Goal: Task Accomplishment & Management: Complete application form

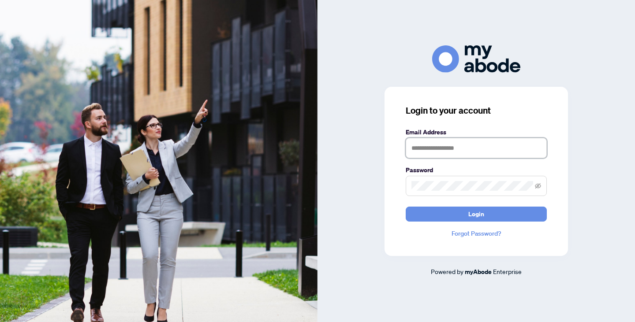
click at [437, 153] on input "text" at bounding box center [476, 148] width 141 height 20
type input "**********"
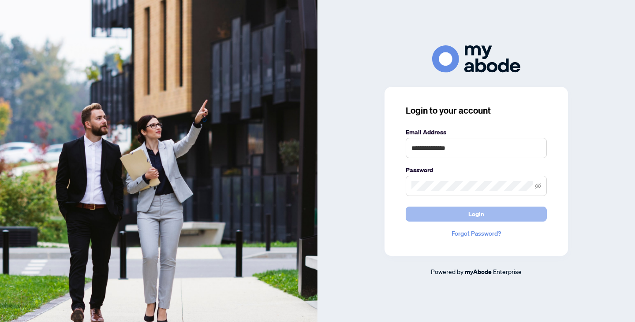
click at [456, 213] on button "Login" at bounding box center [476, 214] width 141 height 15
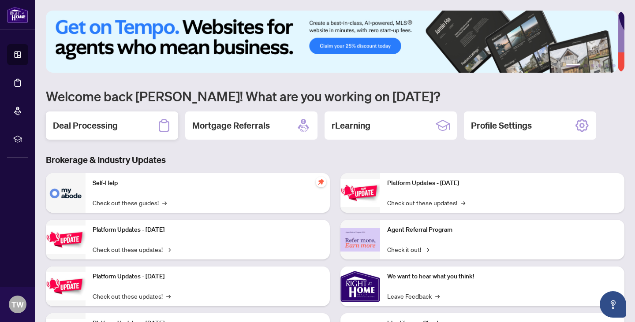
click at [115, 128] on h2 "Deal Processing" at bounding box center [85, 125] width 65 height 12
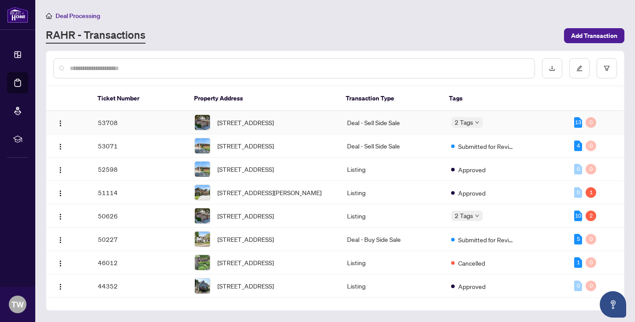
click at [150, 128] on td "53708" at bounding box center [139, 122] width 97 height 23
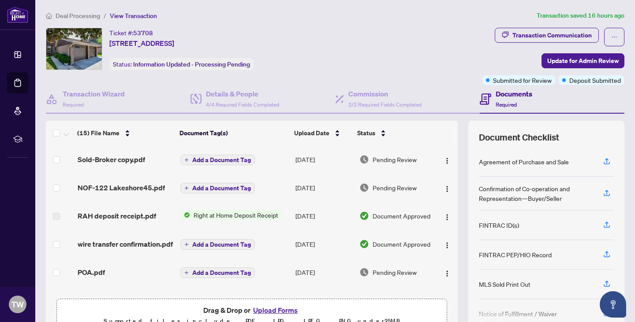
click at [247, 213] on span "Right at Home Deposit Receipt" at bounding box center [236, 215] width 92 height 10
click at [213, 240] on span "Right at Home Deposit Receipt" at bounding box center [233, 244] width 92 height 10
click at [443, 215] on img "button" at bounding box center [446, 217] width 7 height 7
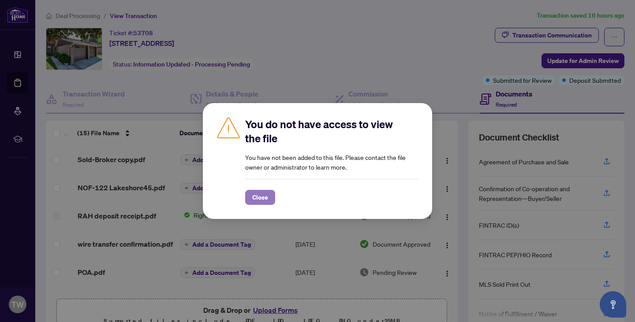
click at [259, 198] on span "Close" at bounding box center [260, 197] width 16 height 14
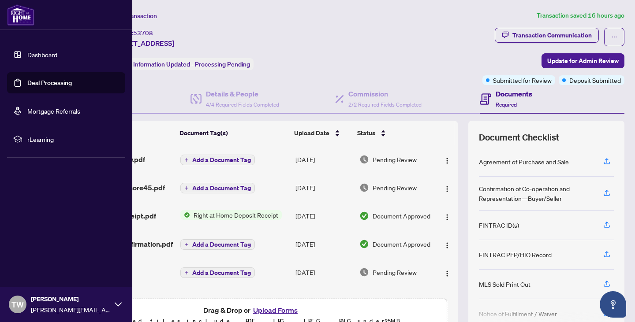
click at [24, 19] on img at bounding box center [20, 14] width 27 height 21
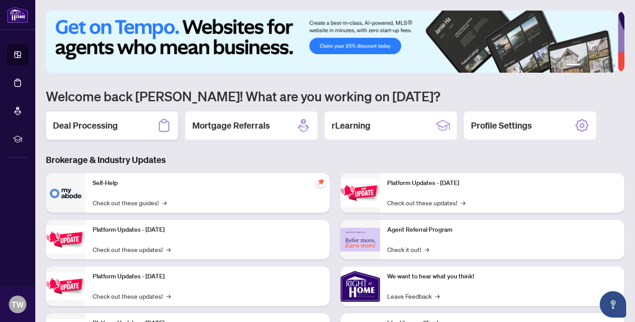
click at [98, 127] on h2 "Deal Processing" at bounding box center [85, 125] width 65 height 12
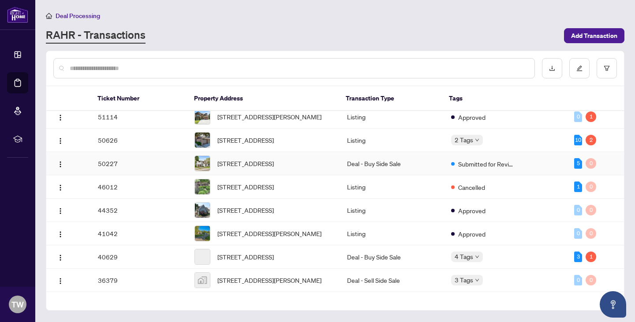
scroll to position [83, 0]
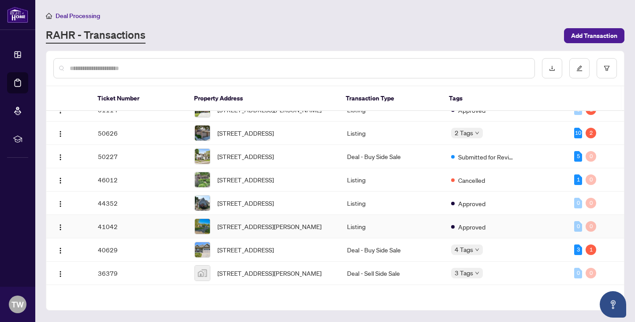
click at [130, 238] on td "41042" at bounding box center [139, 226] width 97 height 23
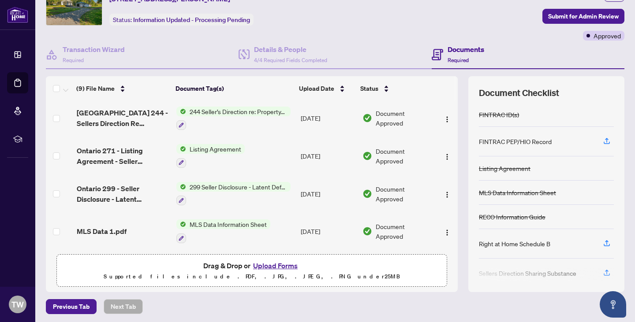
scroll to position [46, 0]
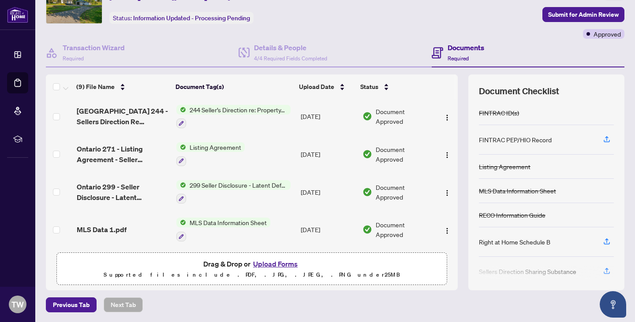
click at [270, 263] on button "Upload Forms" at bounding box center [275, 263] width 50 height 11
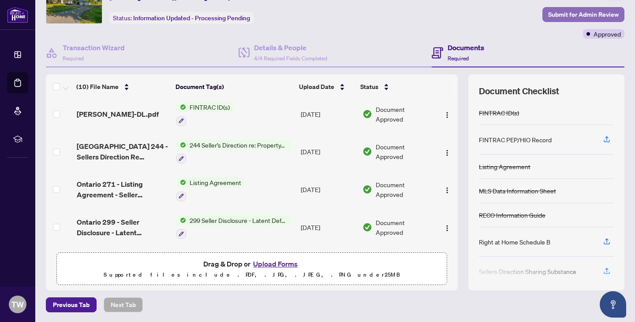
click at [554, 15] on span "Submit for Admin Review" at bounding box center [583, 14] width 71 height 14
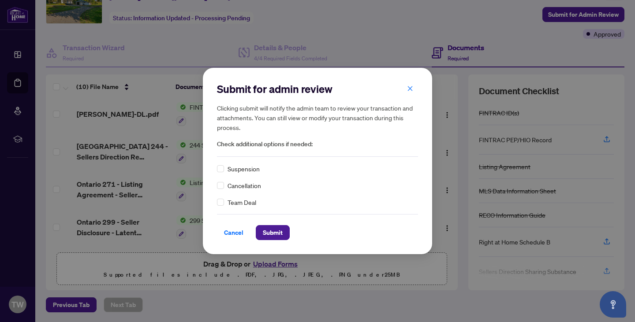
click at [224, 184] on div "Cancellation" at bounding box center [317, 186] width 201 height 10
click at [270, 232] on span "Submit" at bounding box center [273, 233] width 20 height 14
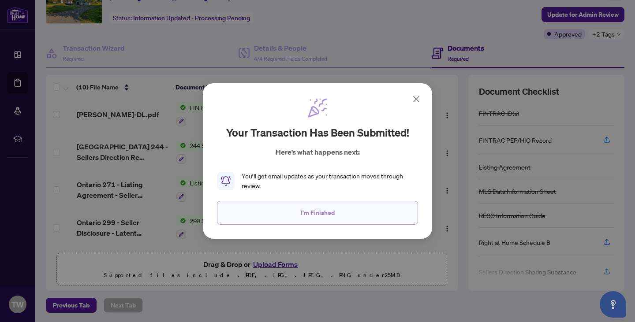
click at [297, 215] on button "I'm Finished" at bounding box center [317, 213] width 201 height 24
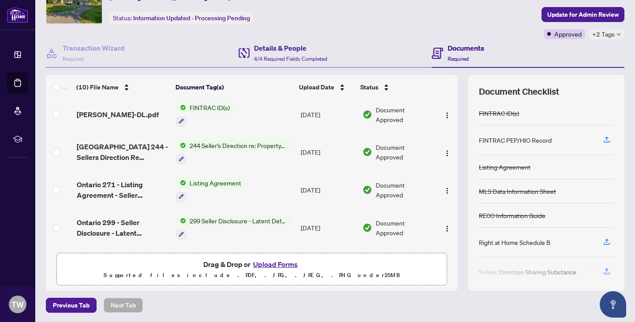
scroll to position [0, 0]
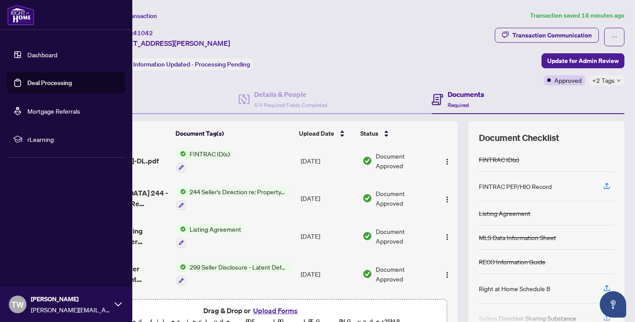
click at [16, 10] on img at bounding box center [20, 14] width 27 height 21
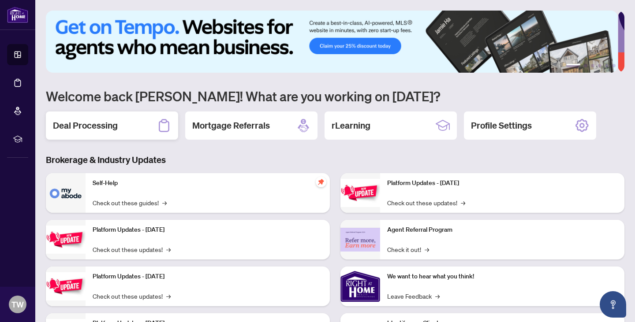
click at [143, 123] on div "Deal Processing" at bounding box center [112, 126] width 132 height 28
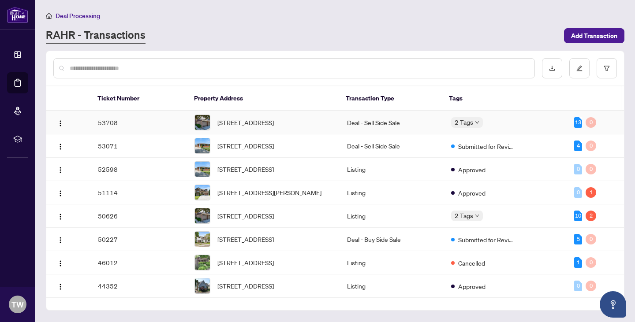
click at [157, 123] on td "53708" at bounding box center [139, 122] width 97 height 23
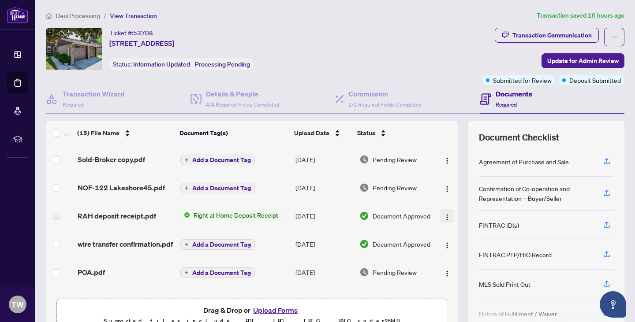
click at [443, 216] on img "button" at bounding box center [446, 217] width 7 height 7
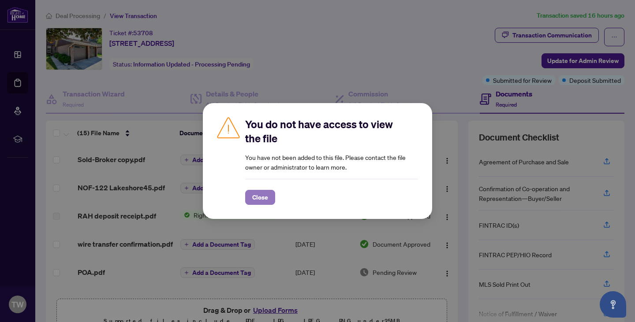
click at [253, 195] on span "Close" at bounding box center [260, 197] width 16 height 14
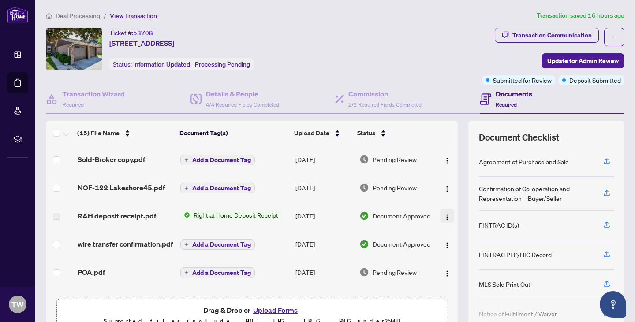
click at [443, 216] on img "button" at bounding box center [446, 217] width 7 height 7
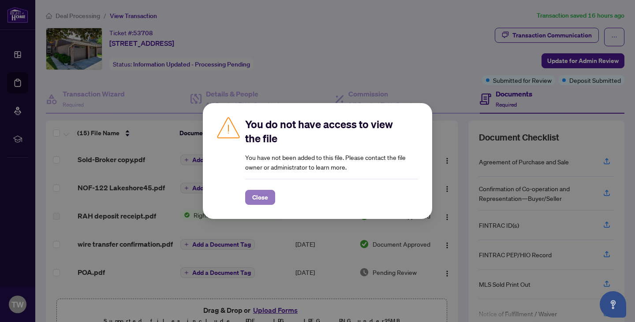
click at [267, 193] on span "Close" at bounding box center [260, 197] width 16 height 14
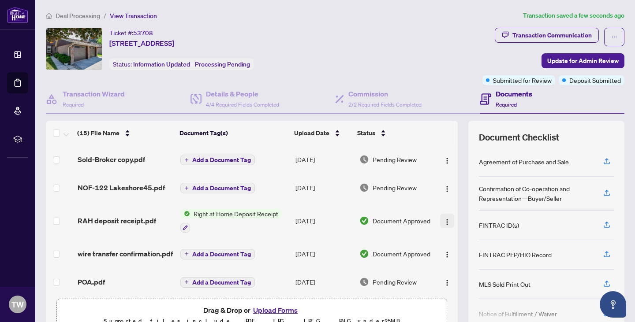
click at [443, 219] on img "button" at bounding box center [446, 222] width 7 height 7
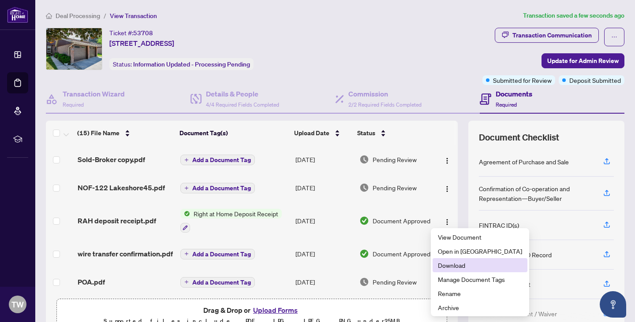
click at [445, 267] on span "Download" at bounding box center [480, 265] width 84 height 10
